Goal: Task Accomplishment & Management: Manage account settings

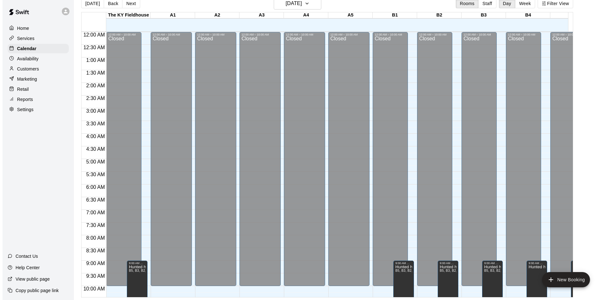
scroll to position [350, 136]
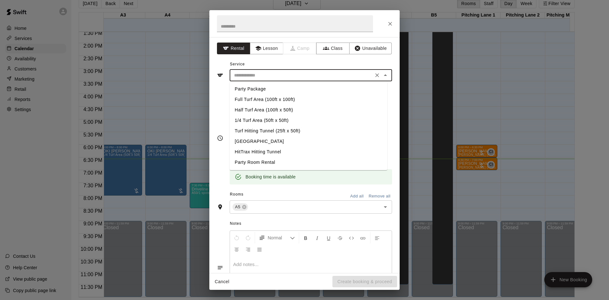
click at [252, 75] on input "text" at bounding box center [302, 75] width 140 height 8
click at [261, 131] on li "Turf Hitting Tunnel (25ft x 50ft)" at bounding box center [309, 131] width 158 height 10
type input "**********"
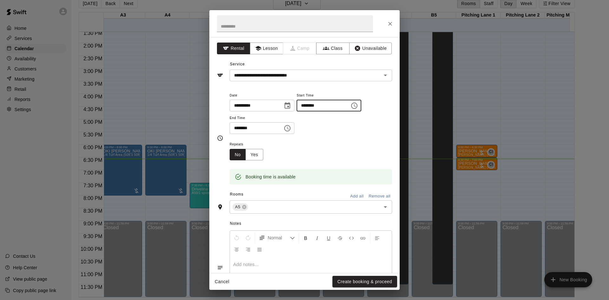
click at [320, 104] on input "********" at bounding box center [321, 106] width 49 height 12
type input "********"
click at [245, 127] on input "********" at bounding box center [254, 128] width 49 height 12
type input "********"
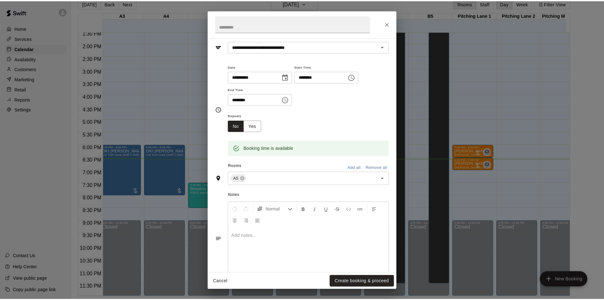
scroll to position [43, 0]
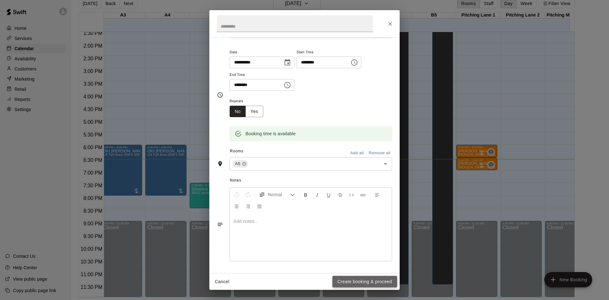
click at [357, 279] on button "Create booking & proceed" at bounding box center [364, 282] width 65 height 12
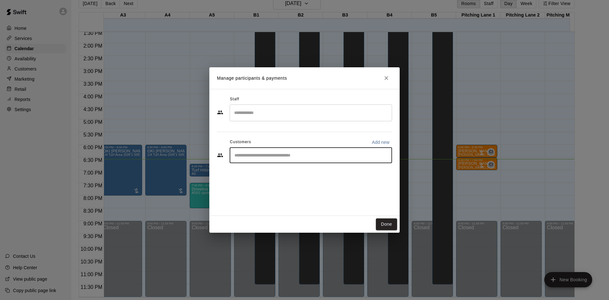
click at [255, 153] on input "Start typing to search customers..." at bounding box center [311, 155] width 157 height 6
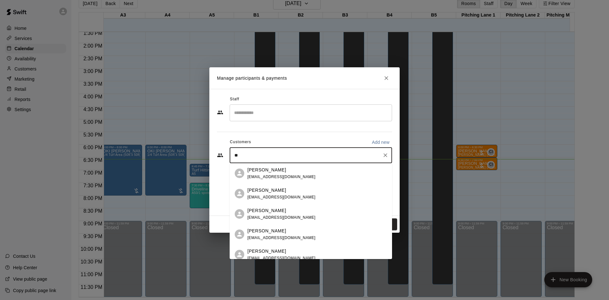
type input "*"
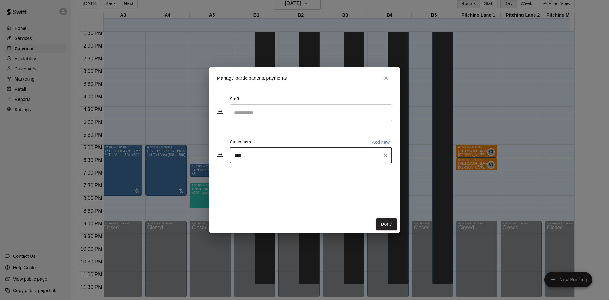
type input "*****"
click at [283, 199] on span "[EMAIL_ADDRESS][DOMAIN_NAME]" at bounding box center [281, 197] width 68 height 4
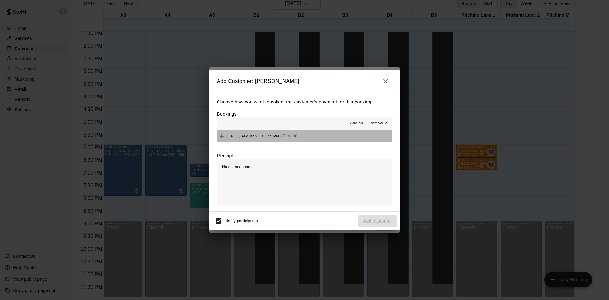
click at [342, 139] on button "[DATE], August 20: 06:45 PM (Current)" at bounding box center [304, 136] width 175 height 12
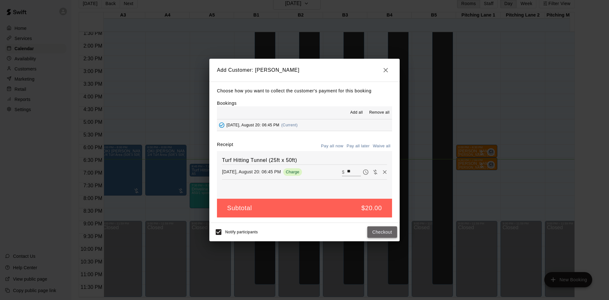
click at [382, 234] on button "Checkout" at bounding box center [382, 232] width 30 height 12
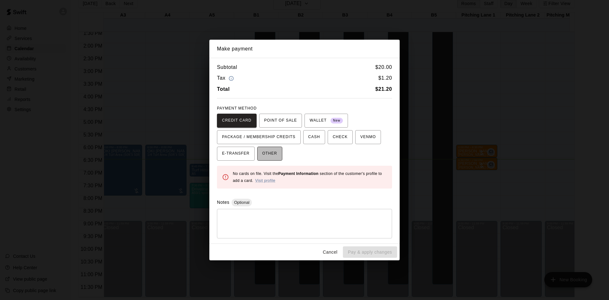
click at [275, 152] on span "OTHER" at bounding box center [269, 153] width 15 height 10
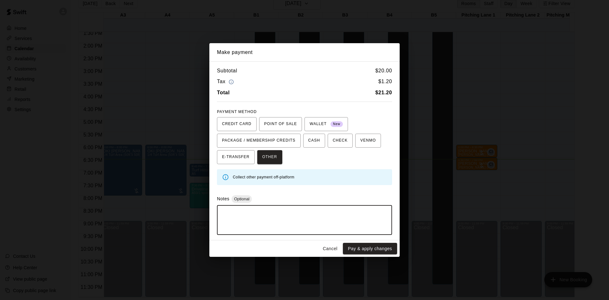
click at [284, 221] on textarea at bounding box center [304, 219] width 166 height 19
type textarea "******"
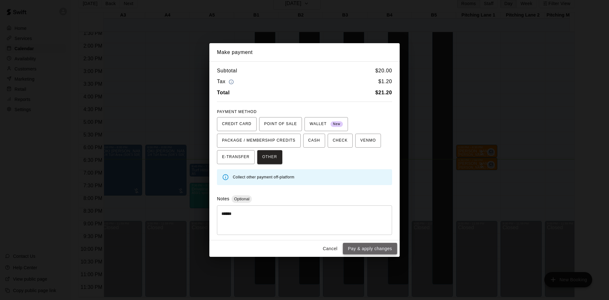
click at [373, 248] on button "Pay & apply changes" at bounding box center [370, 249] width 54 height 12
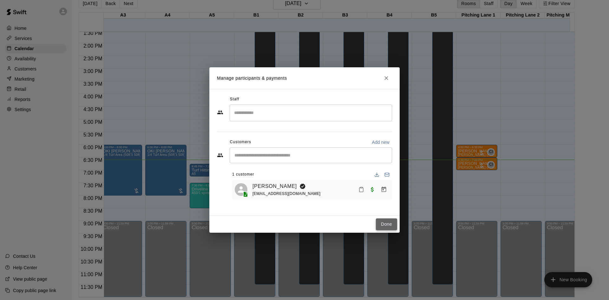
click at [387, 223] on button "Done" at bounding box center [386, 224] width 21 height 12
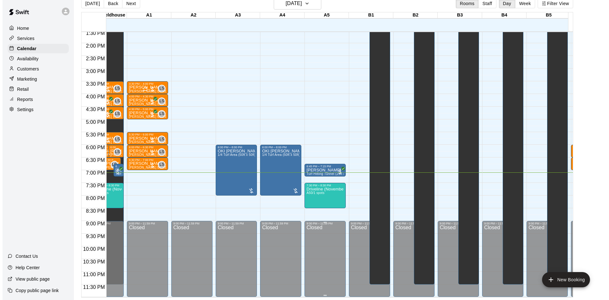
scroll to position [0, 25]
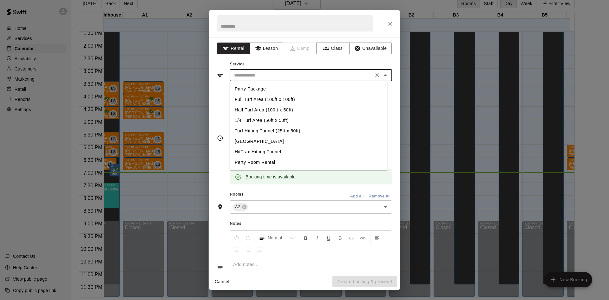
click at [279, 75] on input "text" at bounding box center [302, 75] width 140 height 8
click at [261, 128] on li "Turf Hitting Tunnel (25ft x 50ft)" at bounding box center [309, 131] width 158 height 10
type input "**********"
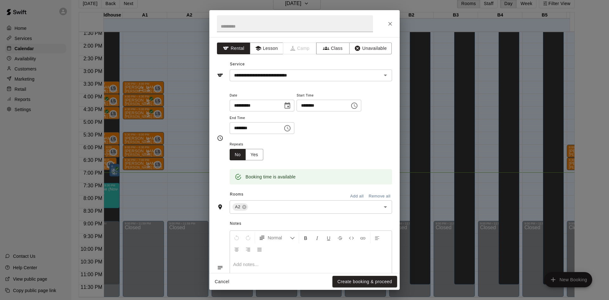
scroll to position [43, 0]
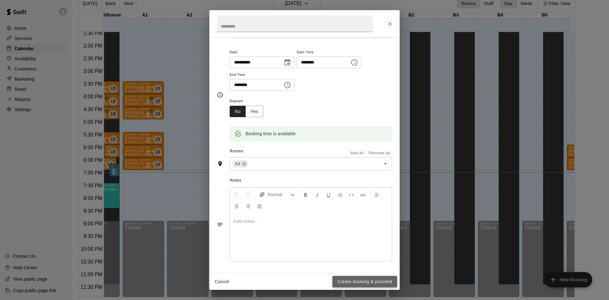
click at [351, 280] on button "Create booking & proceed" at bounding box center [364, 282] width 65 height 12
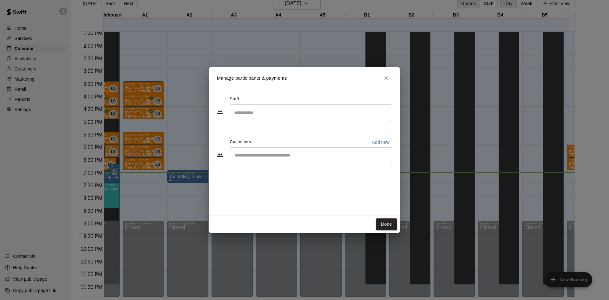
click at [352, 149] on div "​" at bounding box center [311, 155] width 162 height 16
type input "****"
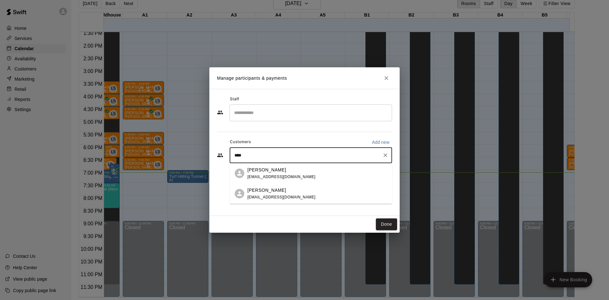
click at [266, 198] on span "[EMAIL_ADDRESS][DOMAIN_NAME]" at bounding box center [281, 197] width 68 height 4
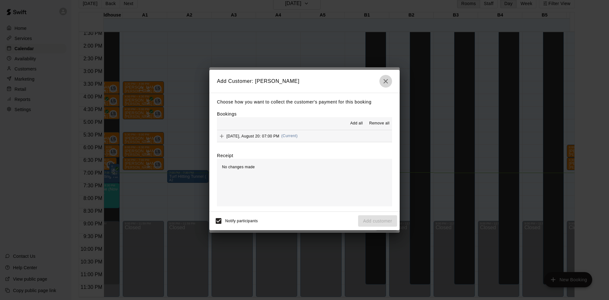
click at [386, 83] on icon "button" at bounding box center [386, 81] width 8 height 8
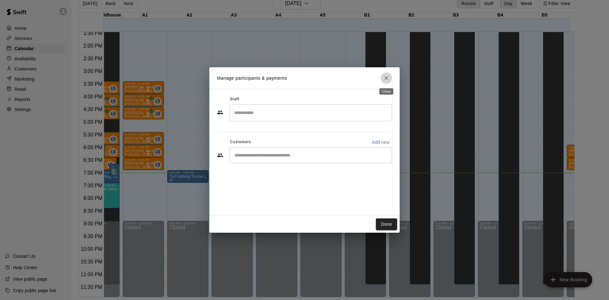
click at [386, 81] on icon "Close" at bounding box center [386, 78] width 6 height 6
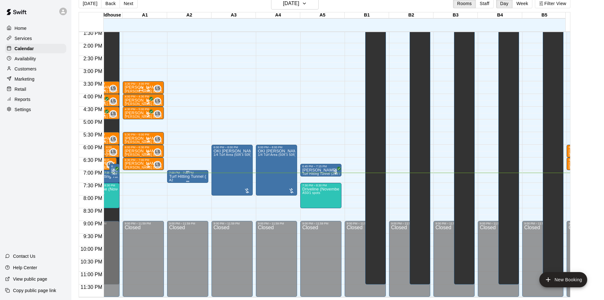
click at [183, 176] on p "Turf Hitting Tunnel (25ft x 50ft)" at bounding box center [187, 176] width 37 height 0
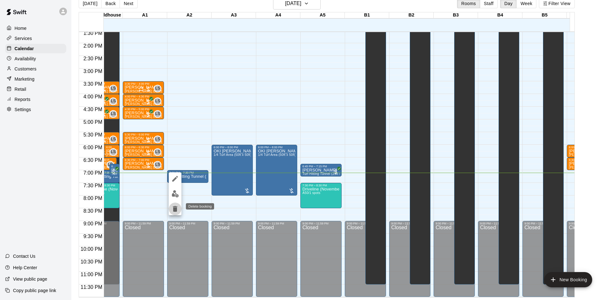
click at [173, 210] on icon "delete" at bounding box center [175, 209] width 4 height 6
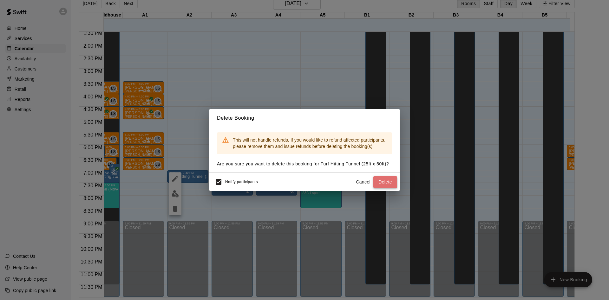
click at [383, 182] on button "Delete" at bounding box center [385, 182] width 24 height 12
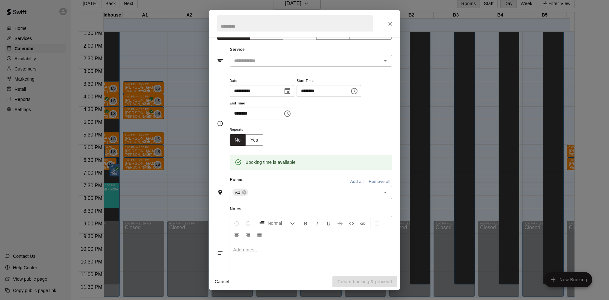
scroll to position [0, 0]
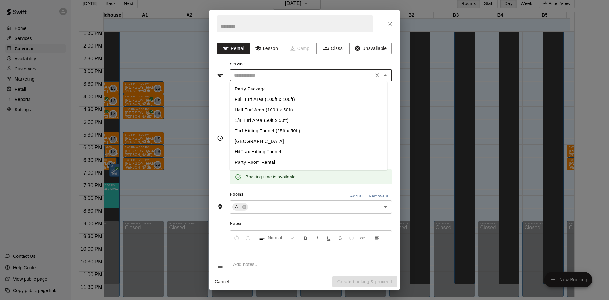
click at [342, 76] on input "text" at bounding box center [302, 75] width 140 height 8
click at [274, 128] on li "Turf Hitting Tunnel (25ft x 50ft)" at bounding box center [309, 131] width 158 height 10
type input "**********"
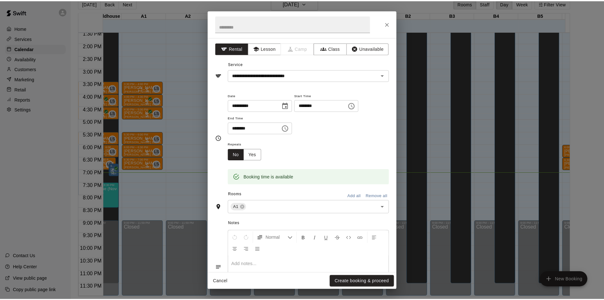
scroll to position [43, 0]
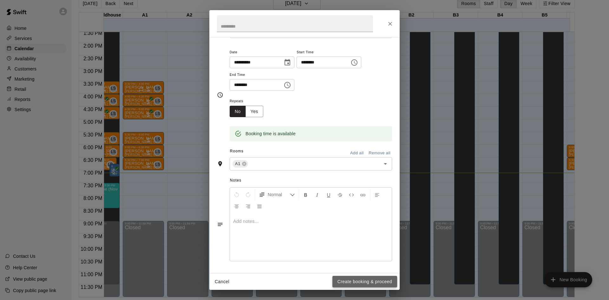
click at [347, 277] on button "Create booking & proceed" at bounding box center [364, 282] width 65 height 12
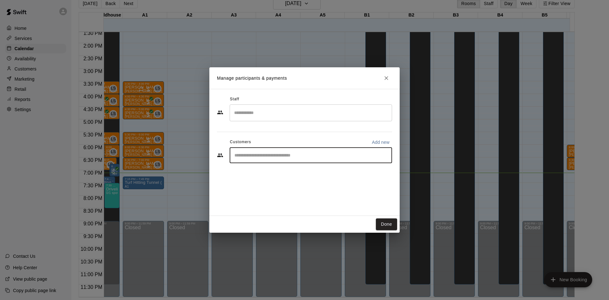
click at [304, 155] on input "Start typing to search customers..." at bounding box center [311, 155] width 157 height 6
type input "***"
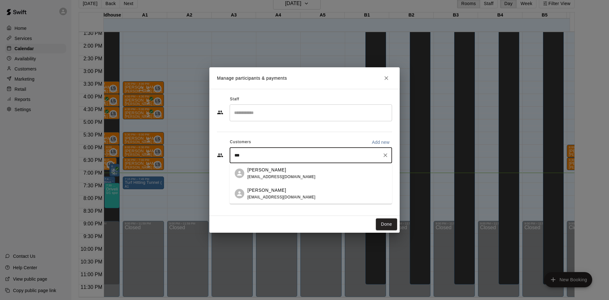
click at [289, 189] on div "[PERSON_NAME]" at bounding box center [281, 190] width 68 height 7
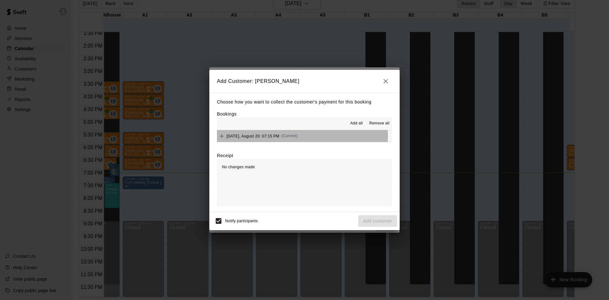
click at [297, 136] on span "(Current)" at bounding box center [289, 136] width 16 height 4
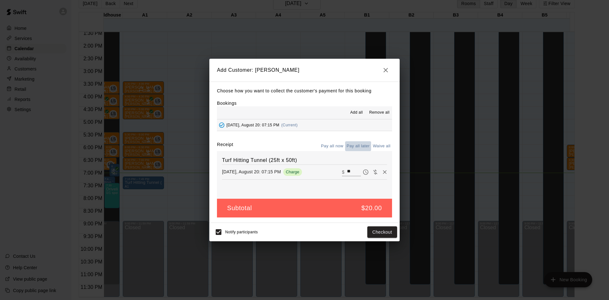
click at [362, 146] on button "Pay all later" at bounding box center [358, 146] width 26 height 10
click at [377, 230] on button "Add customer" at bounding box center [377, 232] width 39 height 12
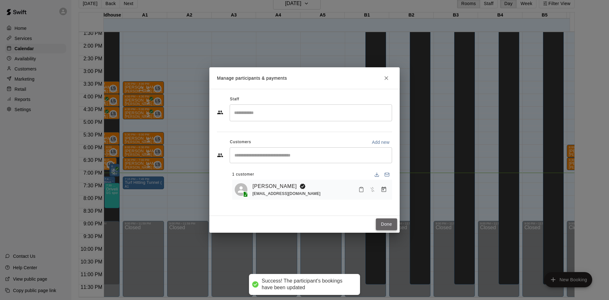
click at [385, 223] on button "Done" at bounding box center [386, 224] width 21 height 12
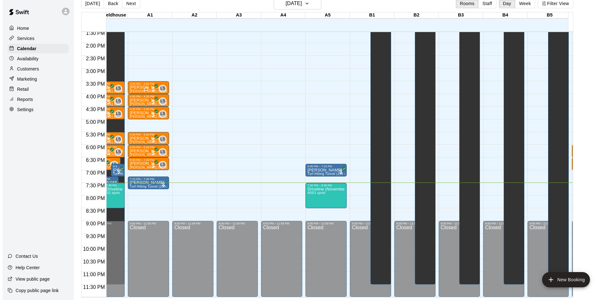
scroll to position [0, 0]
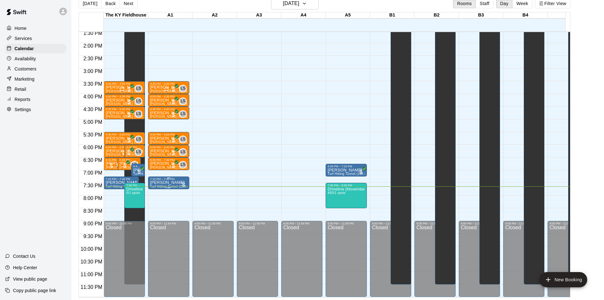
click at [180, 177] on div "7:15 PM – 7:45 PM" at bounding box center [168, 178] width 37 height 3
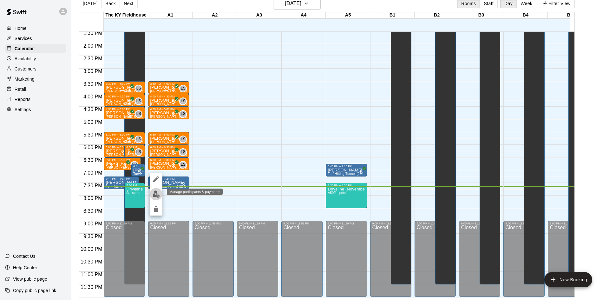
click at [154, 191] on img "edit" at bounding box center [156, 193] width 7 height 7
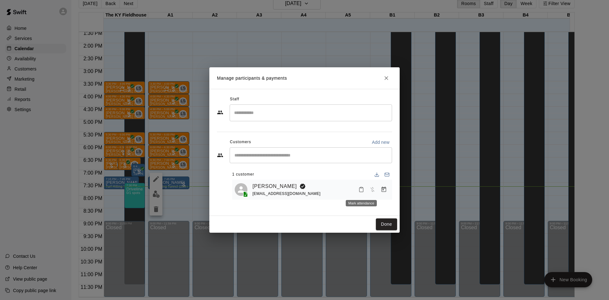
click at [364, 191] on icon "Mark attendance" at bounding box center [361, 190] width 6 height 6
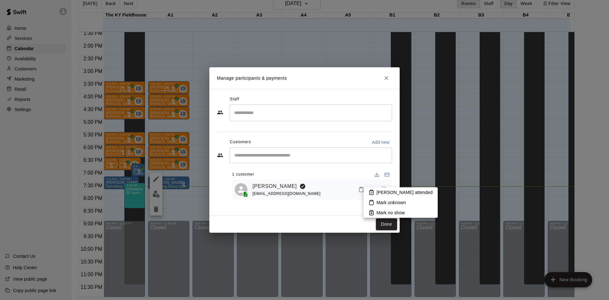
click at [341, 205] on div at bounding box center [304, 150] width 609 height 300
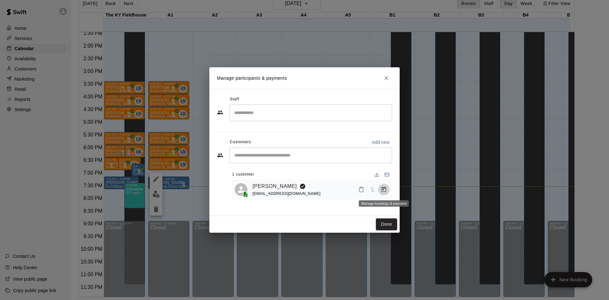
click at [384, 189] on icon "Manage bookings & payment" at bounding box center [384, 189] width 6 height 6
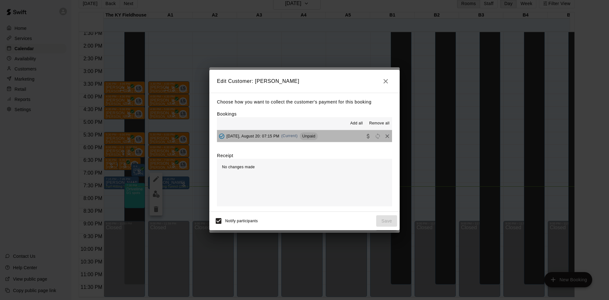
click at [318, 138] on span "Unpaid" at bounding box center [309, 136] width 18 height 5
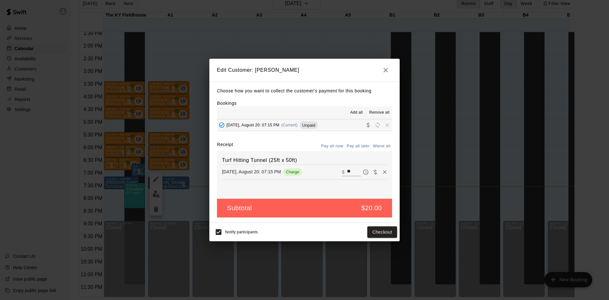
click at [332, 143] on button "Pay all now" at bounding box center [332, 146] width 26 height 10
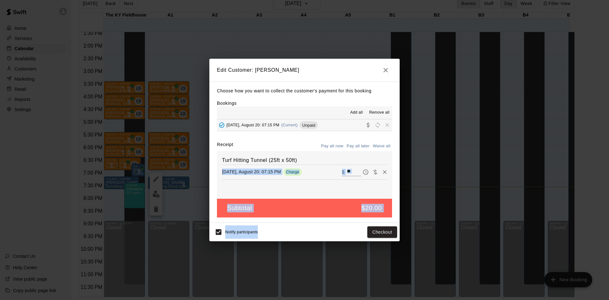
drag, startPoint x: 311, startPoint y: 186, endPoint x: 346, endPoint y: 226, distance: 53.7
click at [346, 226] on div "Edit Customer: [PERSON_NAME] Choose how you want to collect the customer's paym…" at bounding box center [304, 150] width 190 height 182
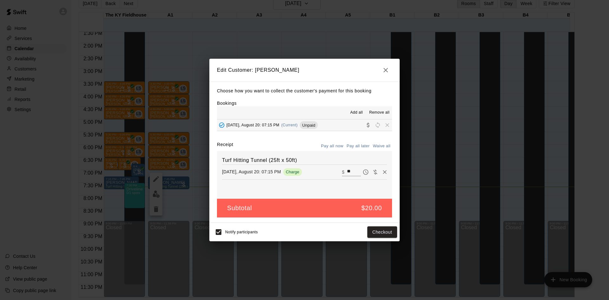
click at [346, 226] on div "Notify participants Checkout" at bounding box center [304, 231] width 185 height 13
click at [377, 233] on button "Checkout" at bounding box center [382, 232] width 30 height 12
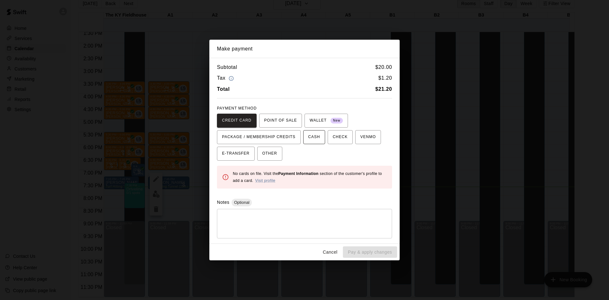
click at [310, 132] on span "CASH" at bounding box center [314, 137] width 12 height 10
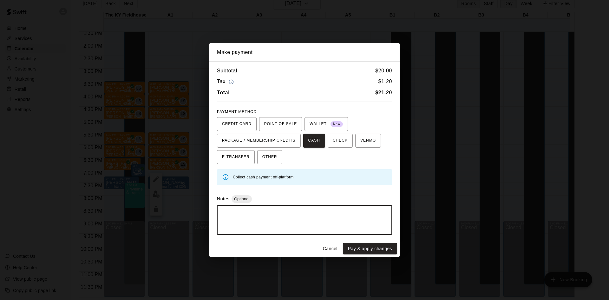
click at [335, 216] on textarea at bounding box center [304, 219] width 166 height 19
type textarea "**********"
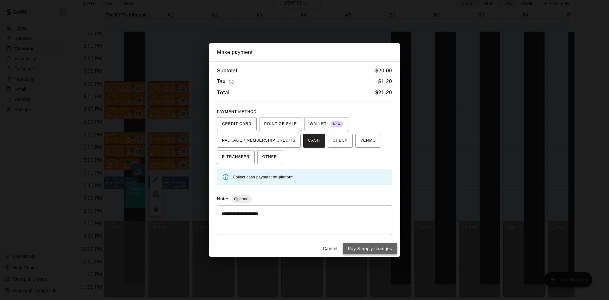
click at [375, 247] on button "Pay & apply changes" at bounding box center [370, 249] width 54 height 12
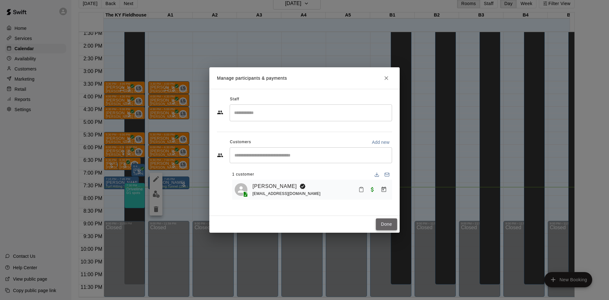
click at [388, 223] on button "Done" at bounding box center [386, 224] width 21 height 12
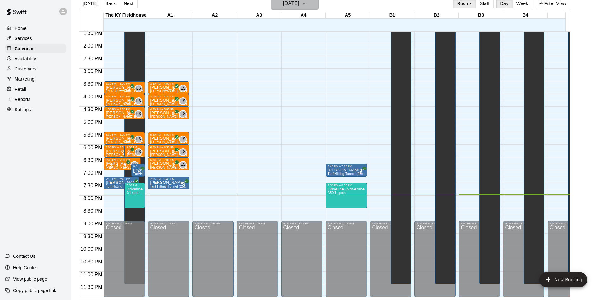
click at [286, 1] on h6 "[DATE]" at bounding box center [291, 3] width 16 height 9
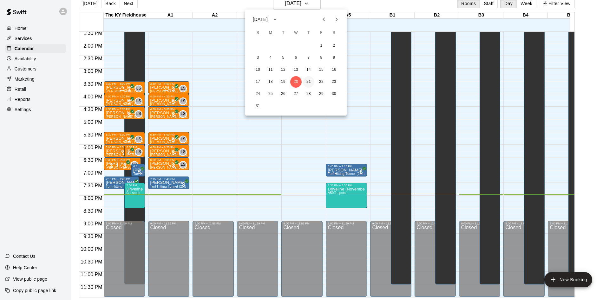
click at [308, 82] on button "21" at bounding box center [308, 81] width 11 height 11
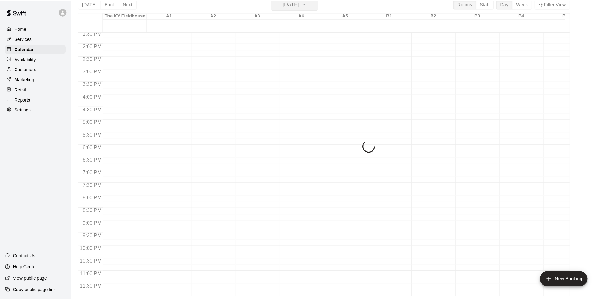
scroll to position [8, 0]
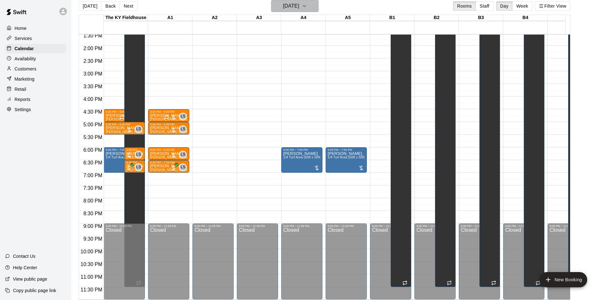
click at [299, 8] on h6 "[DATE]" at bounding box center [291, 6] width 16 height 9
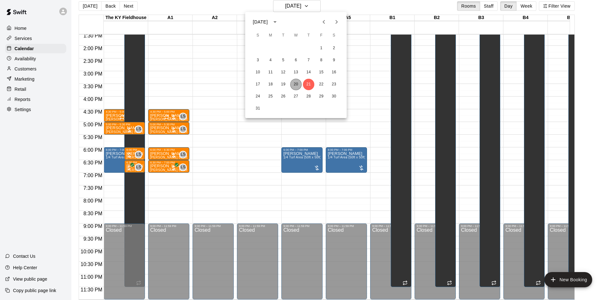
click at [296, 81] on button "20" at bounding box center [295, 84] width 11 height 11
